Goal: Task Accomplishment & Management: Manage account settings

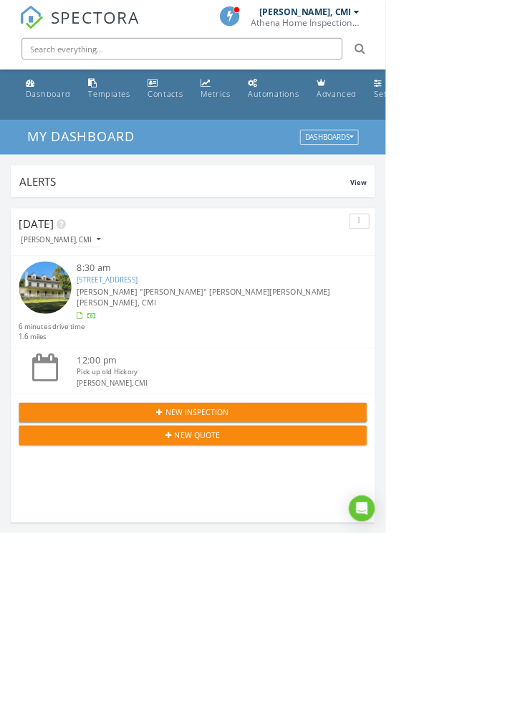
click at [182, 376] on link "370 Sunburst Rd, Lynchburg, VA 24501" at bounding box center [142, 369] width 80 height 13
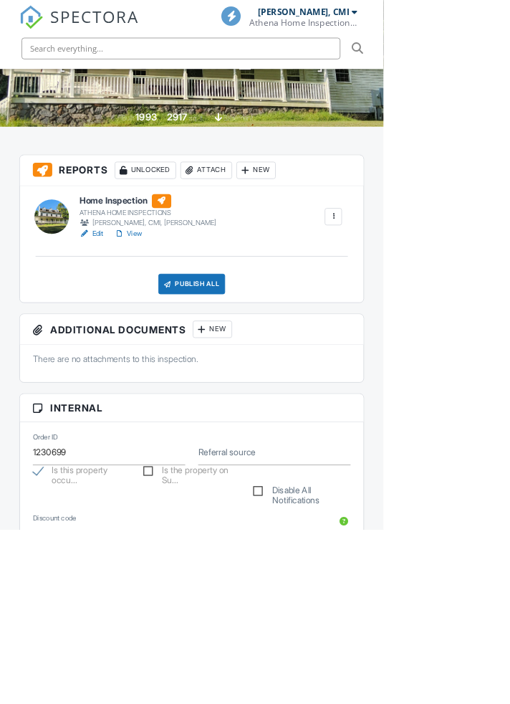
scroll to position [329, 0]
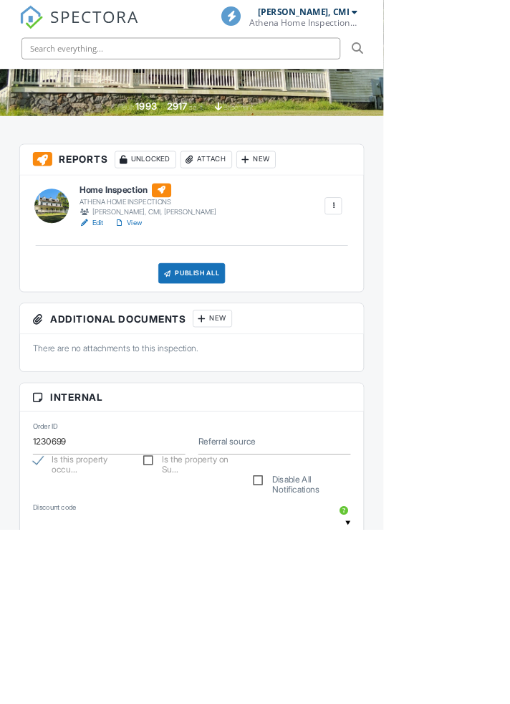
click at [309, 435] on div "New" at bounding box center [283, 423] width 52 height 23
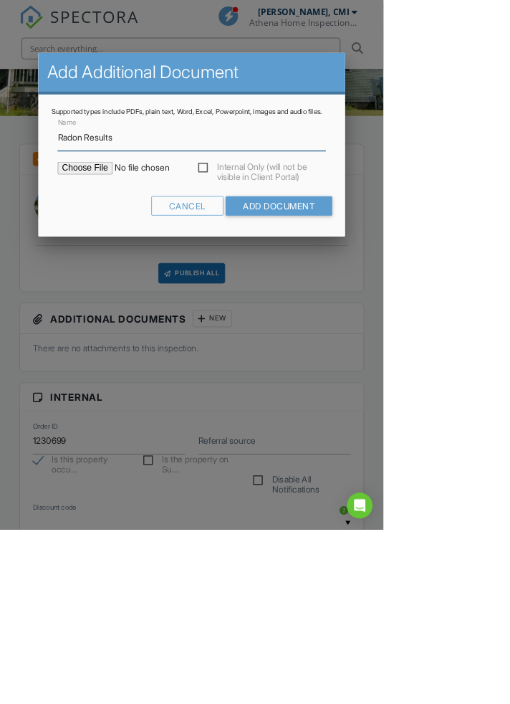
type input "Radon Results"
click at [123, 232] on input "file" at bounding box center [199, 223] width 244 height 17
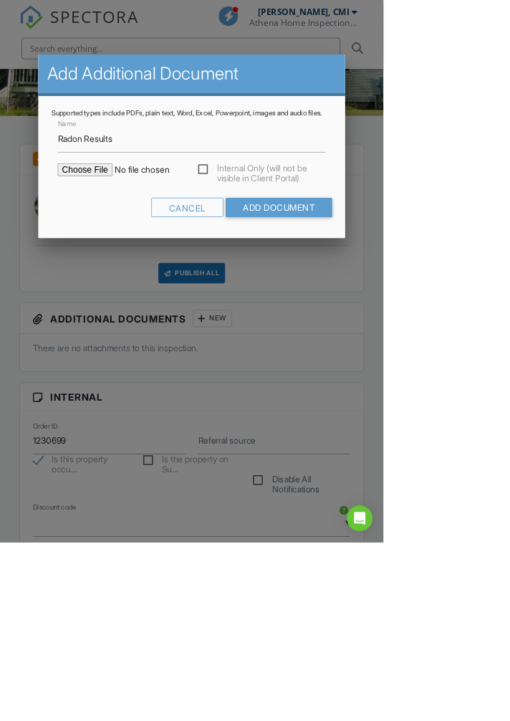
type input "C:\fakepath\370 Sunburst Final.pdf"
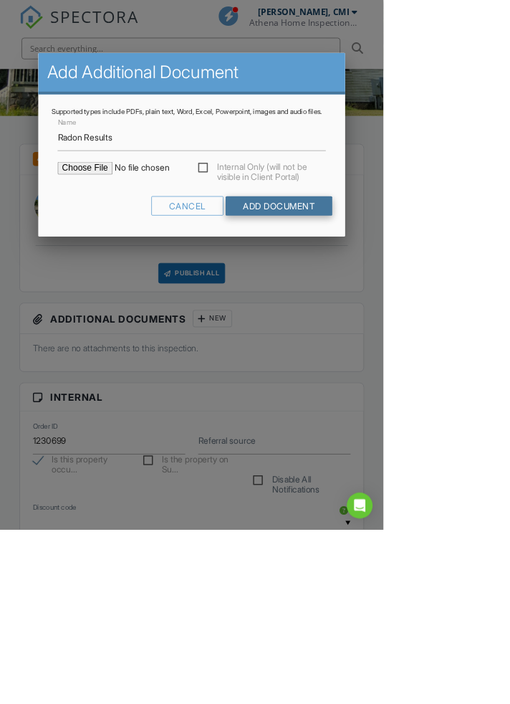
click at [442, 287] on input "Add Document" at bounding box center [371, 274] width 142 height 26
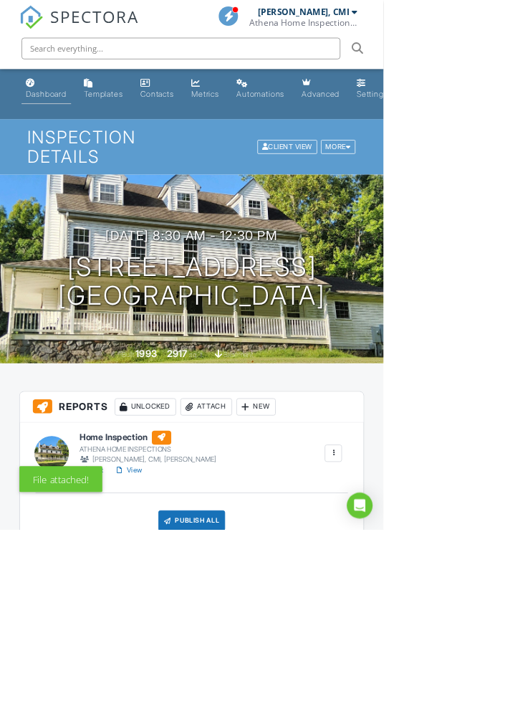
click at [65, 124] on div "Dashboard" at bounding box center [61, 124] width 54 height 12
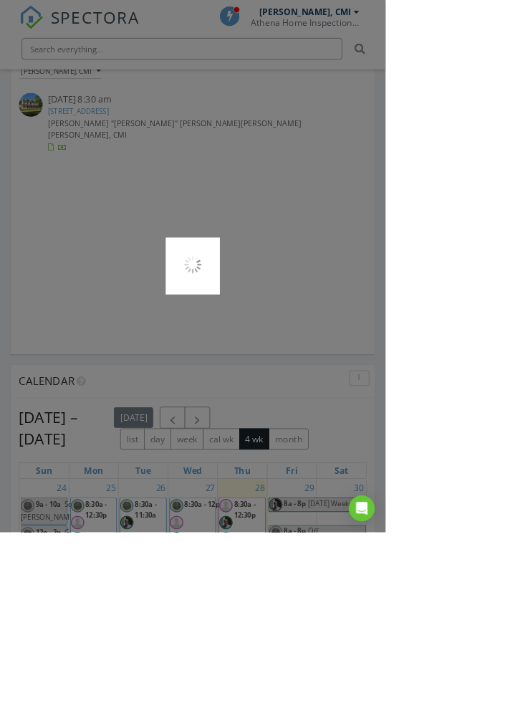
scroll to position [1162, 0]
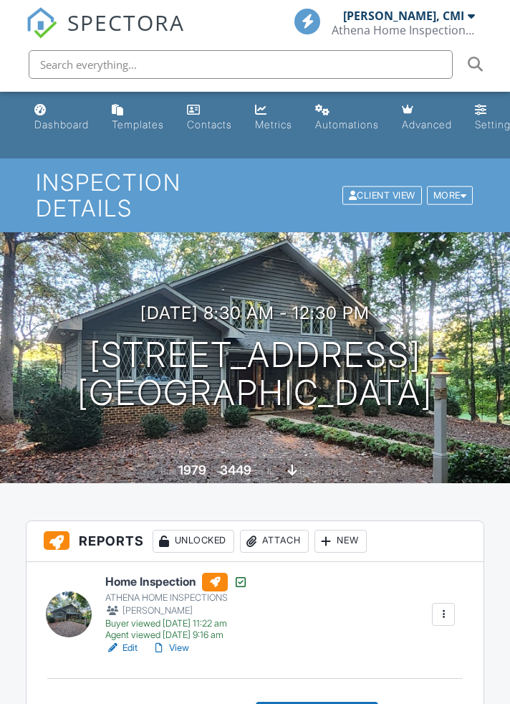
scroll to position [370, 0]
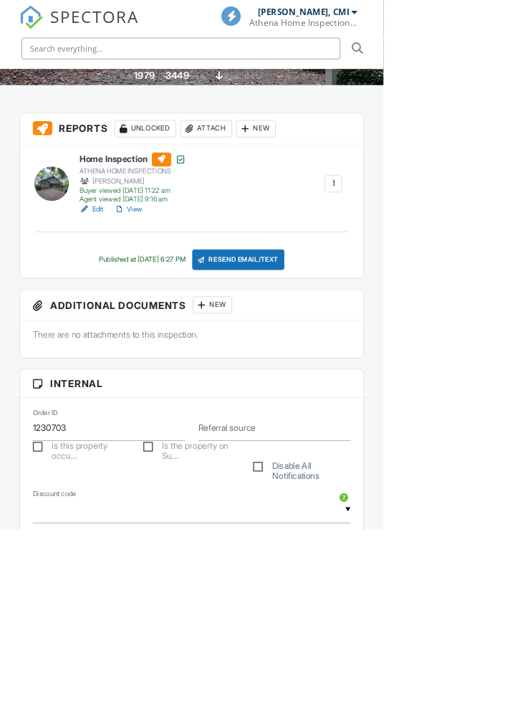
click at [276, 413] on div at bounding box center [269, 405] width 14 height 14
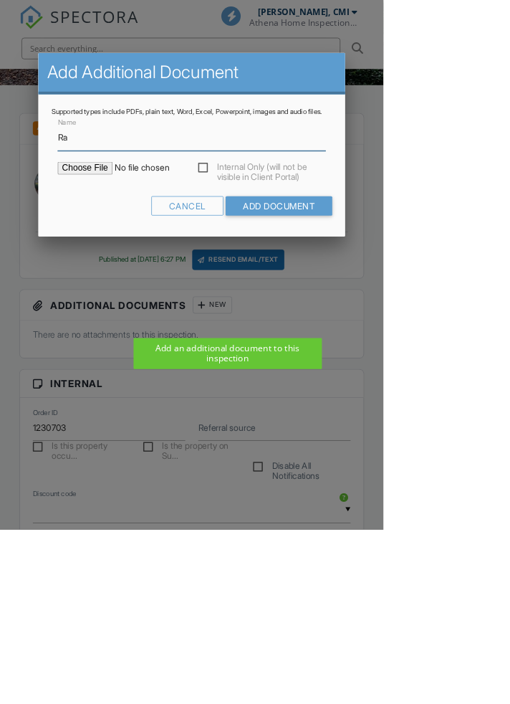
scroll to position [0, 0]
type input "Radon Results"
click at [120, 232] on input "file" at bounding box center [199, 223] width 244 height 17
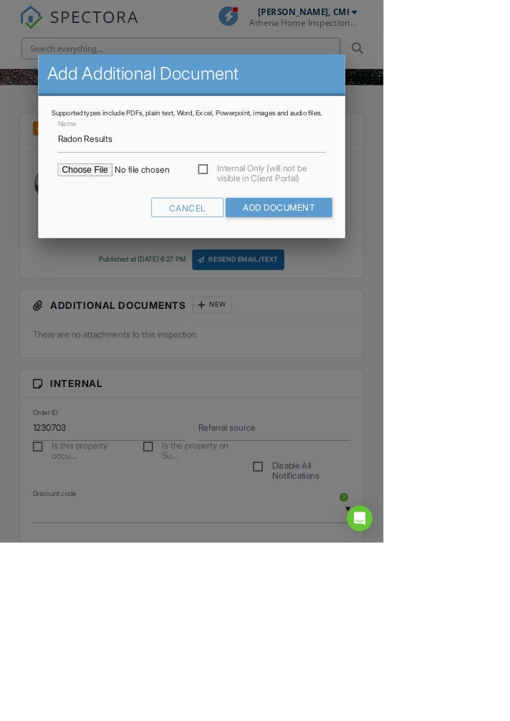
type input "C:\fakepath\1440 Old Hickory Final.pdf"
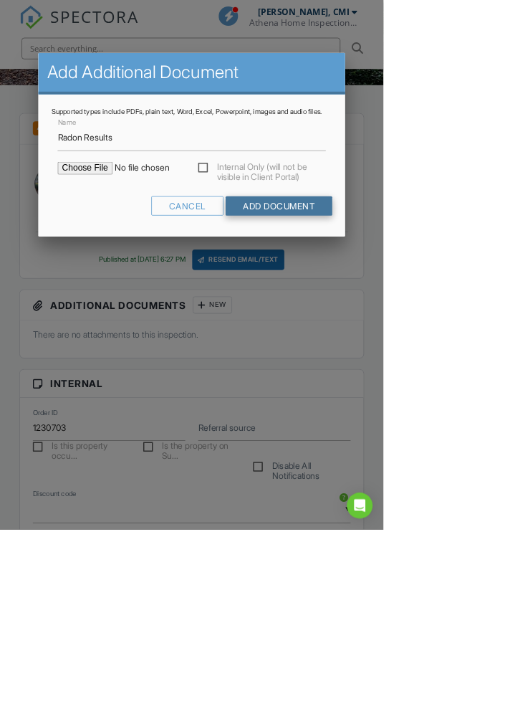
click at [442, 287] on input "Add Document" at bounding box center [371, 274] width 142 height 26
